Goal: Find specific page/section: Find specific page/section

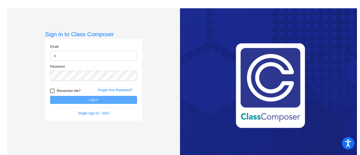
type input "[EMAIL_ADDRESS][DOMAIN_NAME]"
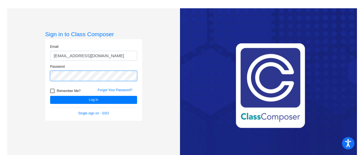
click at [50, 96] on button "Log In" at bounding box center [93, 100] width 87 height 8
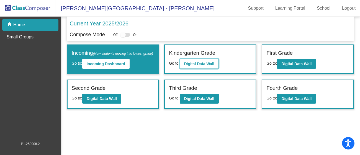
click at [201, 65] on b "Digital Data Wall" at bounding box center [199, 64] width 30 height 4
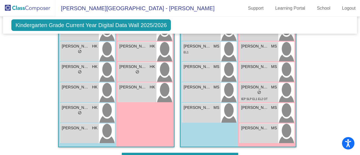
scroll to position [537, 0]
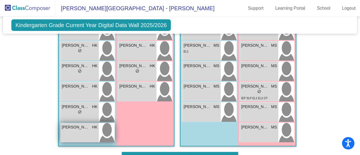
click at [80, 129] on span "[PERSON_NAME]" at bounding box center [76, 127] width 28 height 6
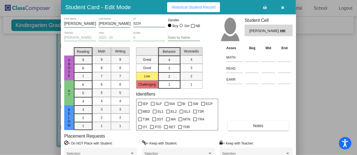
click at [323, 103] on div at bounding box center [178, 77] width 357 height 155
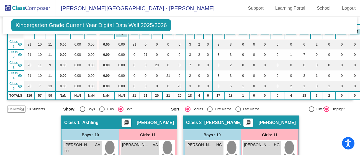
scroll to position [55, 0]
